Goal: Information Seeking & Learning: Learn about a topic

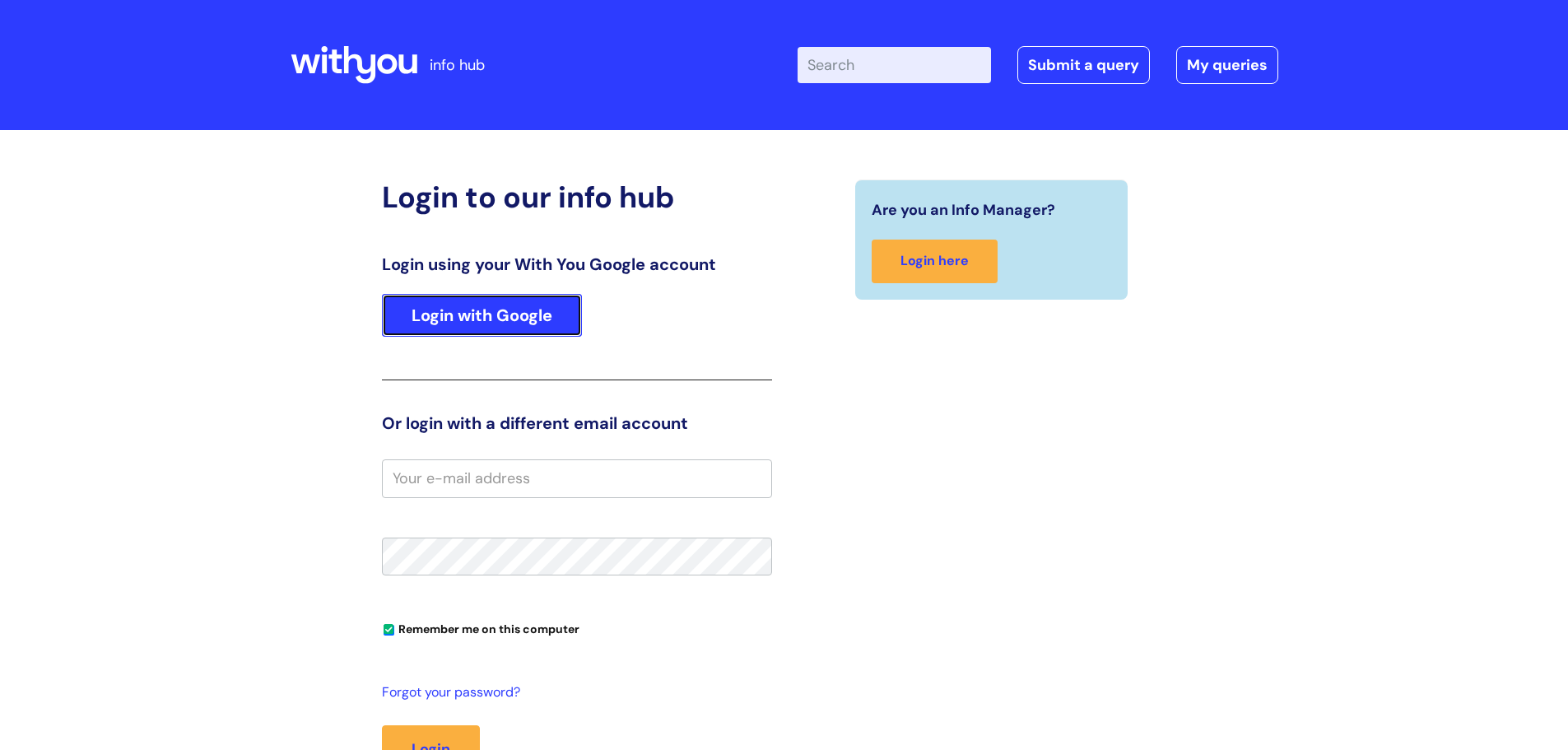
click at [454, 300] on link "Login with Google" at bounding box center [481, 315] width 200 height 43
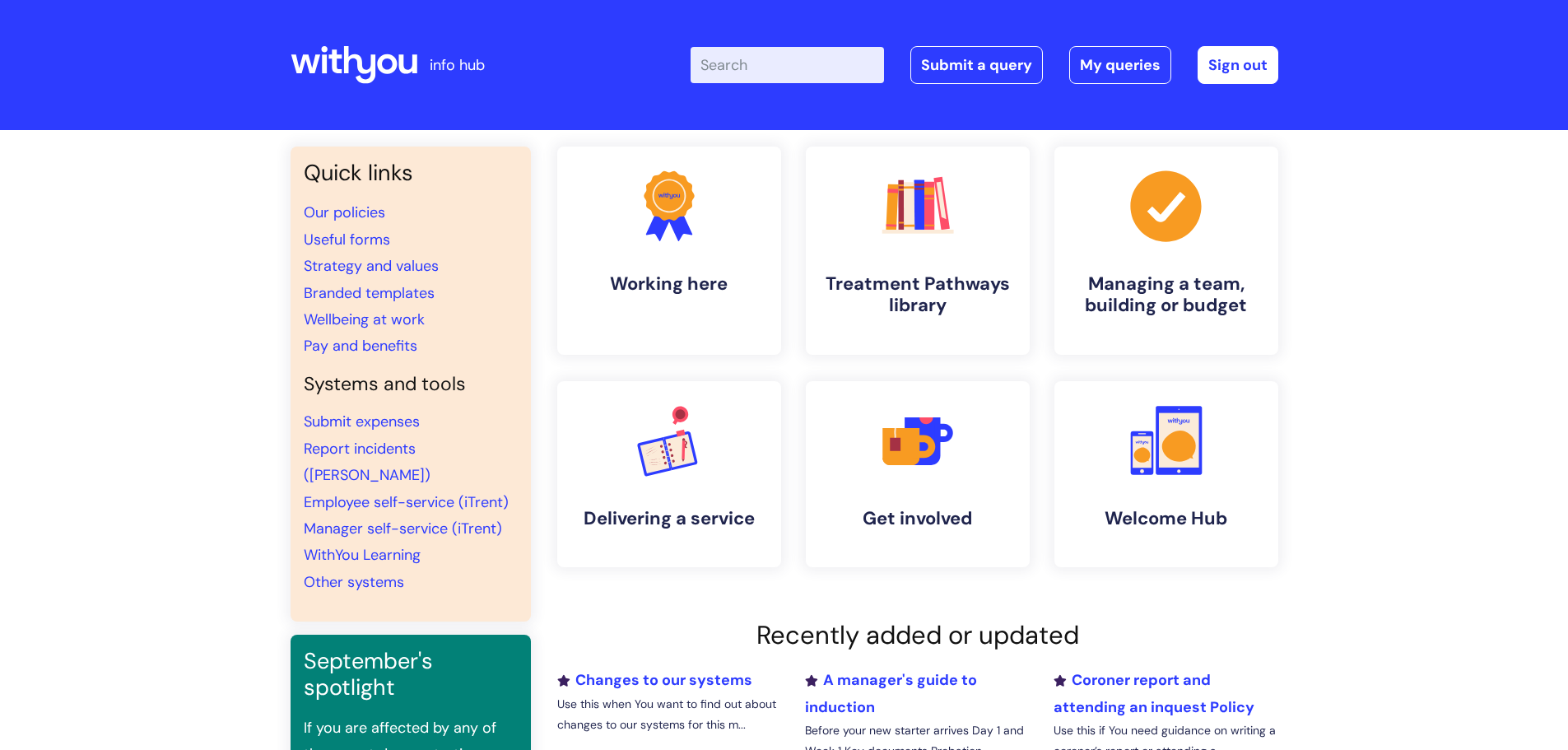
click at [811, 75] on input "Enter your search term here..." at bounding box center [788, 65] width 194 height 36
type input "headspace"
click button "Search" at bounding box center [0, 0] width 0 height 0
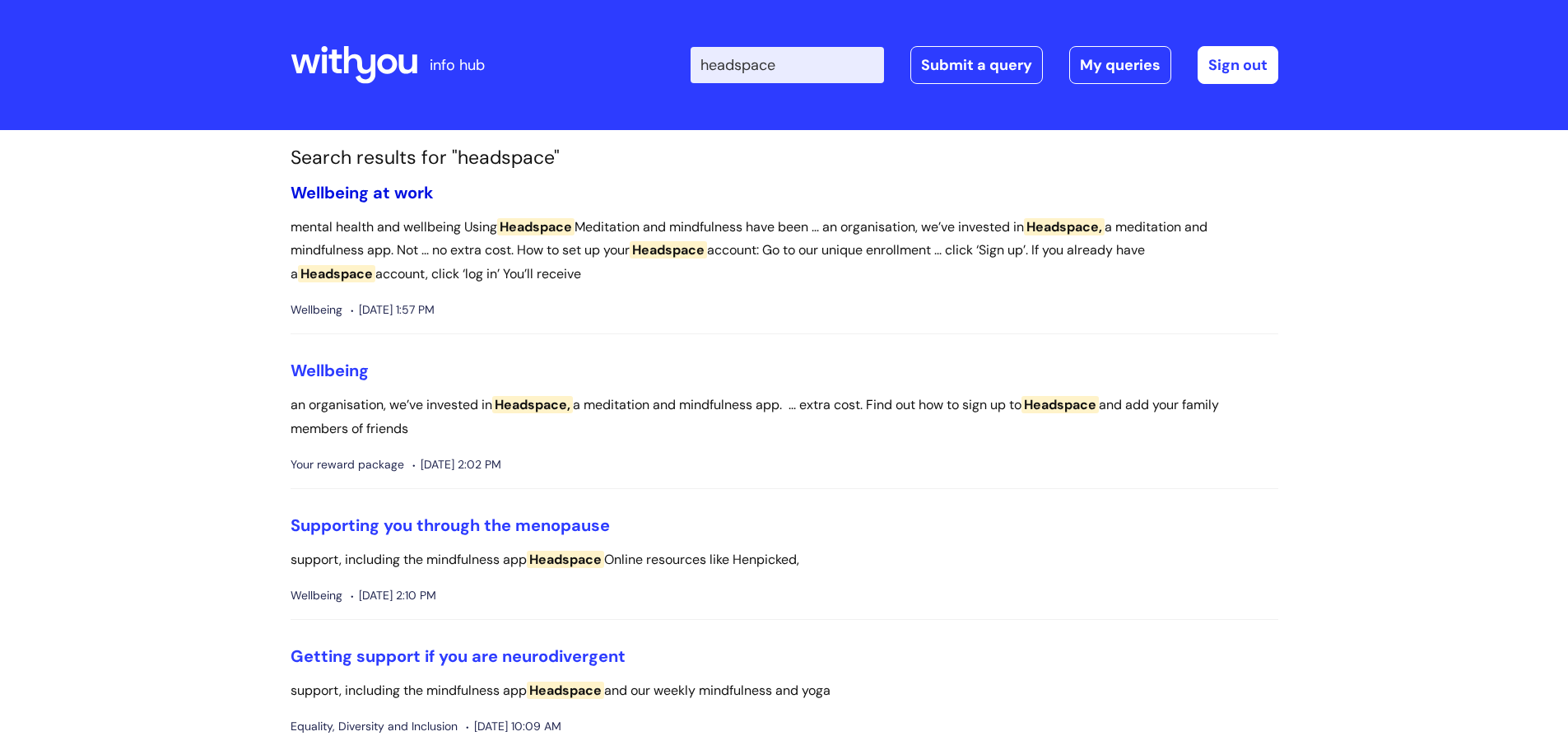
click at [392, 191] on link "Wellbeing at work" at bounding box center [362, 193] width 143 height 22
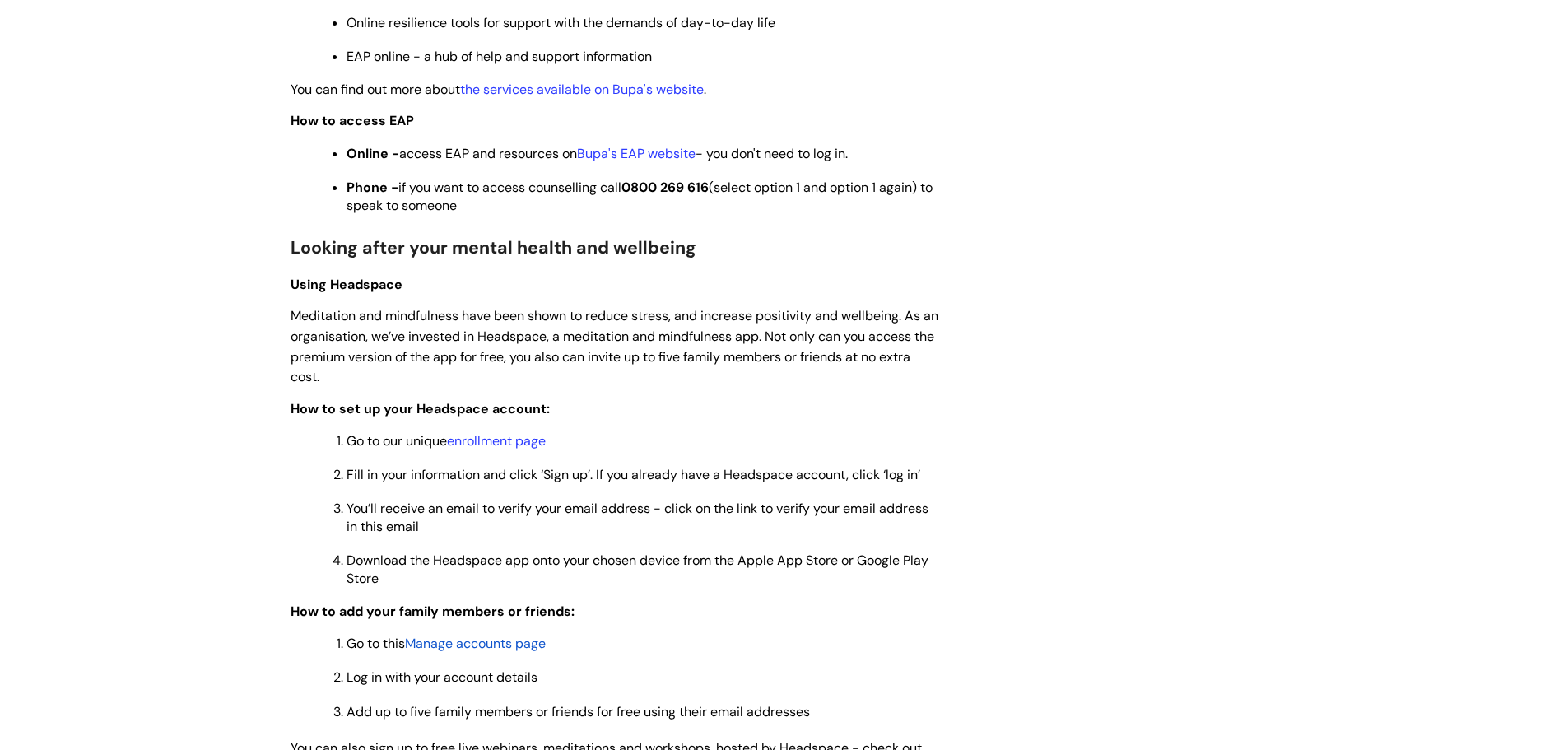
scroll to position [1152, 0]
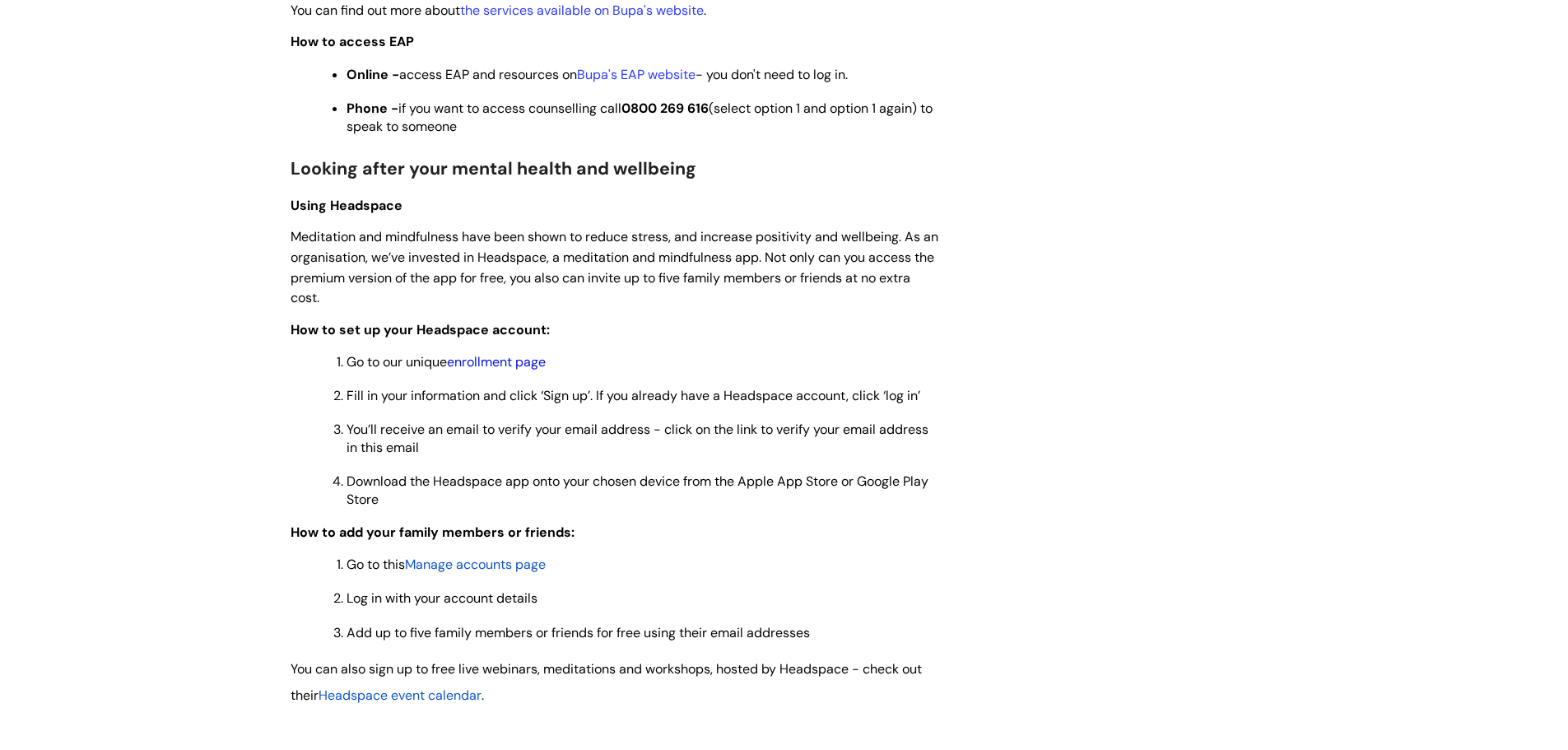
click at [512, 358] on link "enrollment page" at bounding box center [496, 361] width 99 height 17
